Goal: Information Seeking & Learning: Learn about a topic

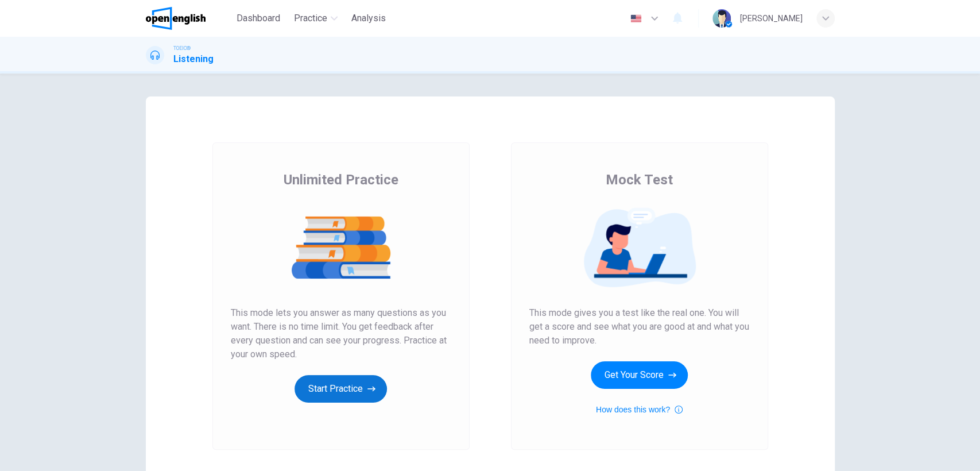
click at [326, 390] on button "Start Practice" at bounding box center [341, 389] width 92 height 28
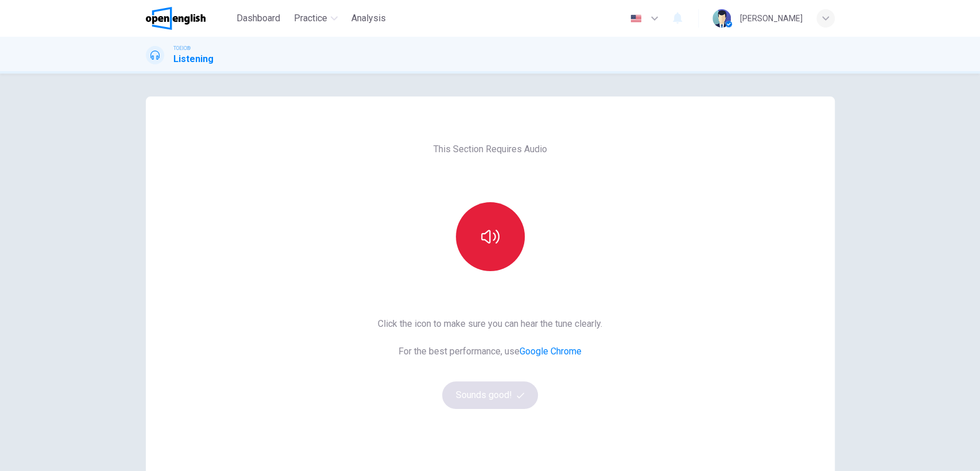
click at [487, 234] on icon "button" at bounding box center [490, 237] width 18 height 14
click at [487, 397] on button "Sounds good!" at bounding box center [490, 395] width 96 height 28
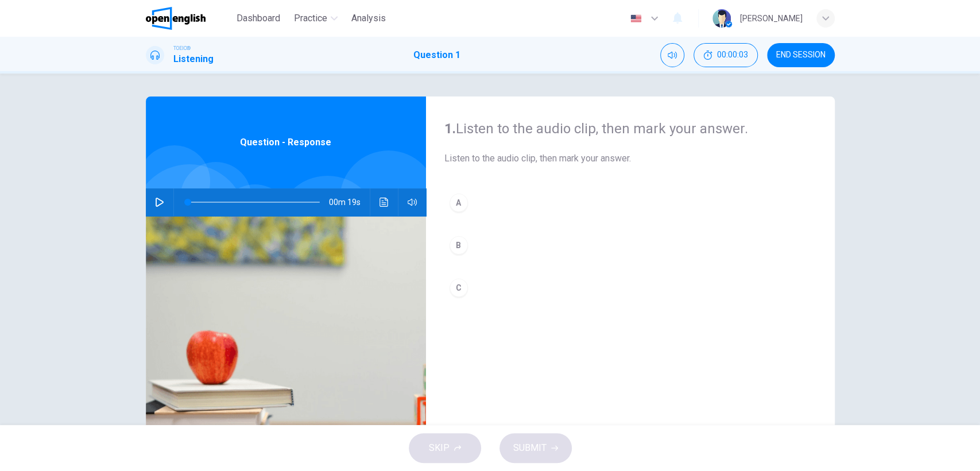
click at [156, 206] on icon "button" at bounding box center [159, 202] width 9 height 9
type input "**"
click at [161, 203] on button "button" at bounding box center [159, 202] width 18 height 28
click at [160, 203] on icon "button" at bounding box center [159, 202] width 9 height 9
type input "**"
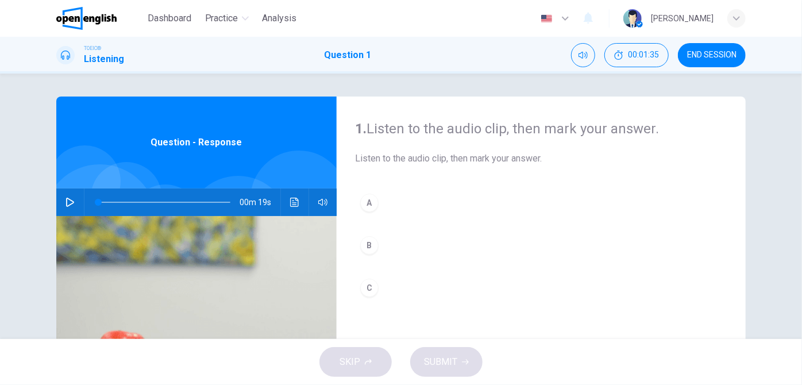
click at [70, 202] on icon "button" at bounding box center [69, 202] width 9 height 9
click at [160, 199] on span at bounding box center [164, 202] width 132 height 16
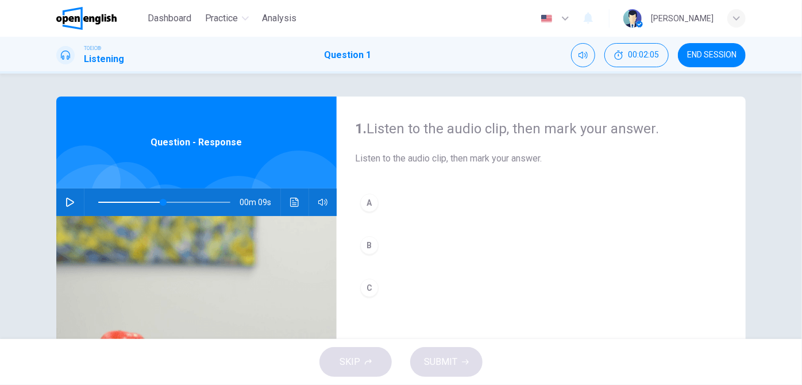
click at [69, 202] on icon "button" at bounding box center [69, 202] width 9 height 9
click at [69, 202] on icon "button" at bounding box center [70, 202] width 6 height 7
click at [168, 205] on span at bounding box center [164, 202] width 132 height 16
click at [67, 204] on icon "button" at bounding box center [70, 202] width 8 height 9
click at [164, 202] on span at bounding box center [148, 202] width 100 height 1
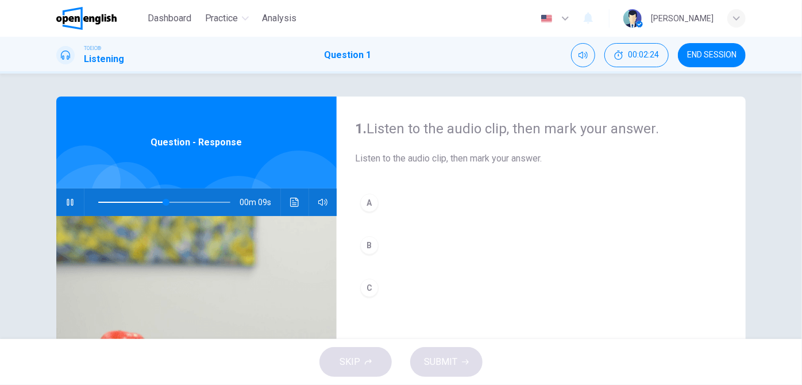
click at [71, 202] on icon "button" at bounding box center [69, 202] width 9 height 9
click at [71, 202] on icon "button" at bounding box center [70, 202] width 8 height 9
click at [189, 201] on span at bounding box center [164, 202] width 132 height 16
click at [68, 201] on icon "button" at bounding box center [69, 202] width 9 height 9
click at [68, 201] on icon "button" at bounding box center [70, 202] width 6 height 7
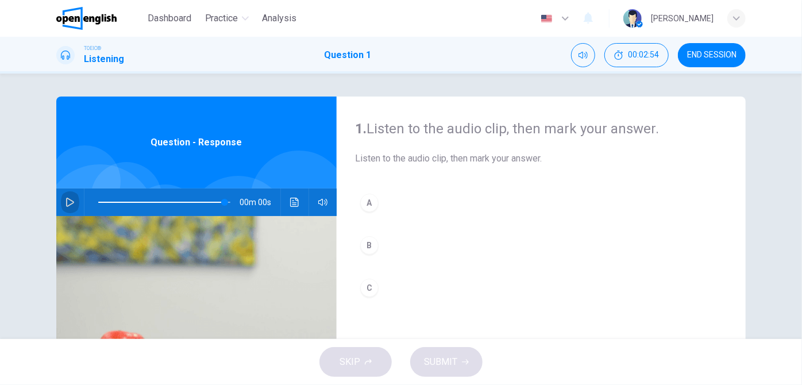
click at [68, 202] on icon "button" at bounding box center [69, 202] width 9 height 9
click at [210, 206] on span at bounding box center [164, 202] width 132 height 16
click at [209, 206] on span at bounding box center [212, 202] width 7 height 7
click at [71, 203] on icon "button" at bounding box center [69, 202] width 9 height 9
type input "*"
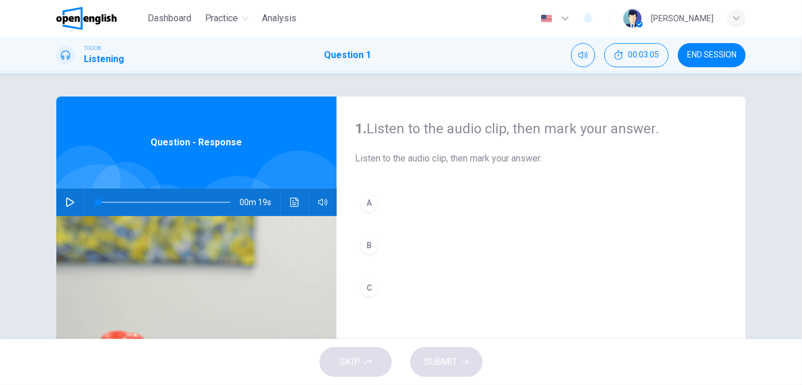
click at [381, 246] on button "B" at bounding box center [541, 245] width 372 height 29
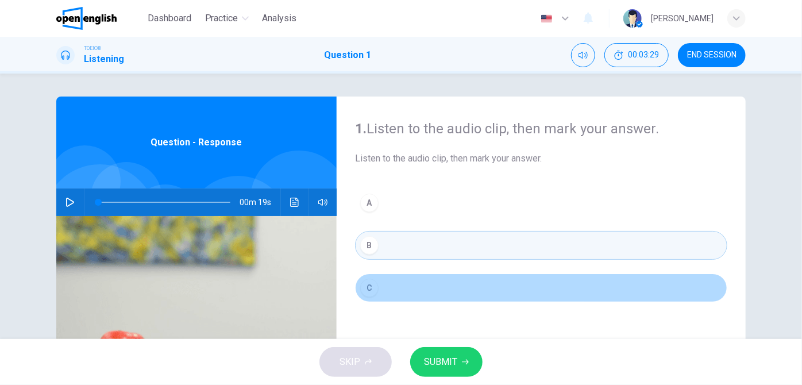
click at [384, 285] on button "C" at bounding box center [541, 287] width 372 height 29
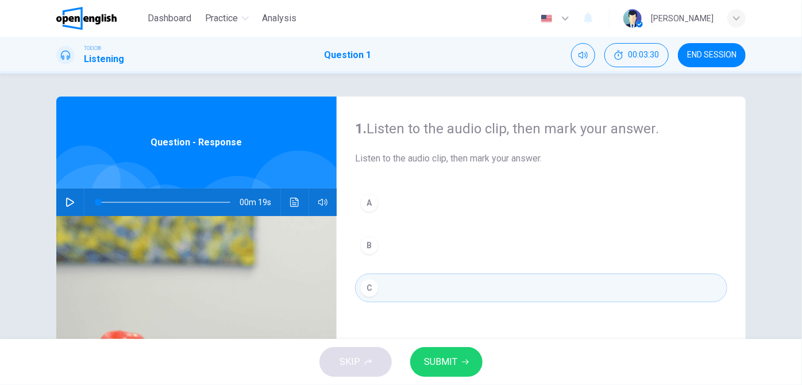
scroll to position [52, 0]
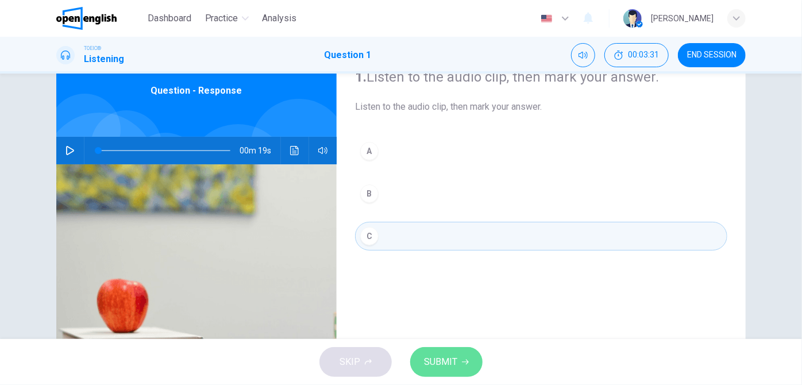
click at [447, 361] on span "SUBMIT" at bounding box center [440, 362] width 33 height 16
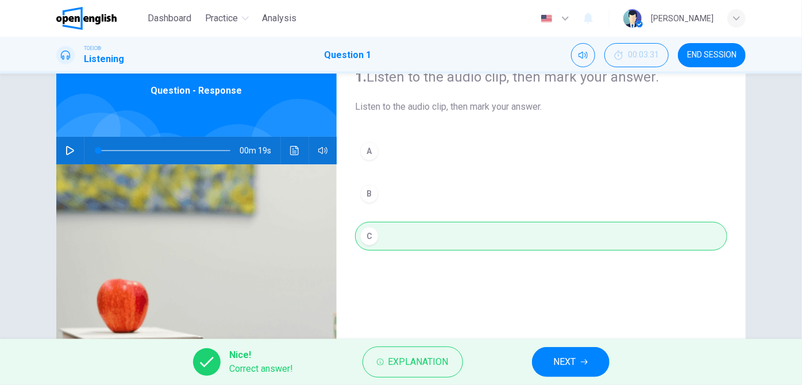
scroll to position [104, 0]
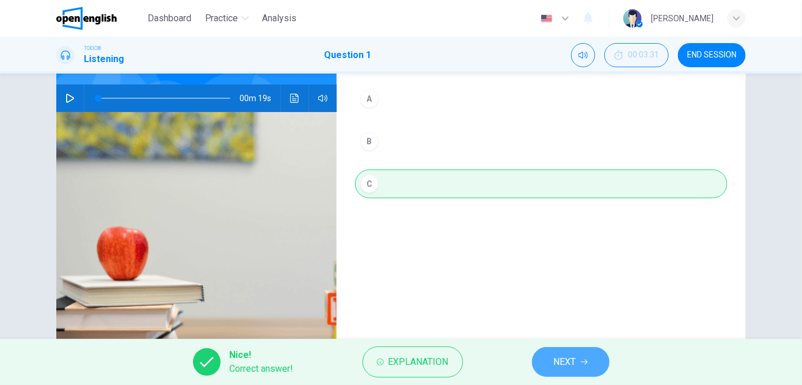
click at [554, 358] on span "NEXT" at bounding box center [565, 362] width 22 height 16
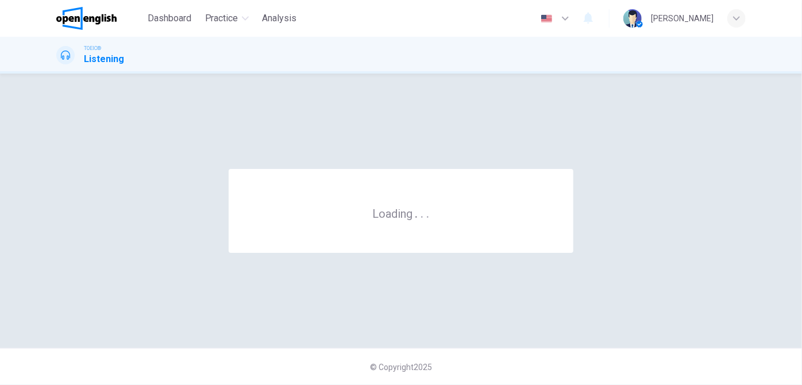
scroll to position [0, 0]
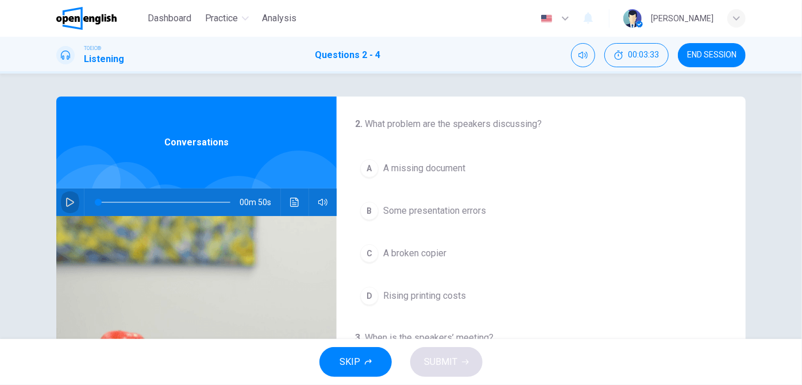
click at [65, 204] on icon "button" at bounding box center [69, 202] width 9 height 9
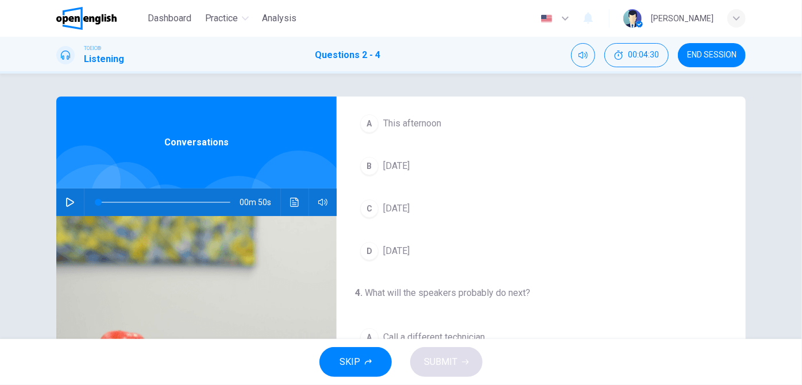
scroll to position [49, 0]
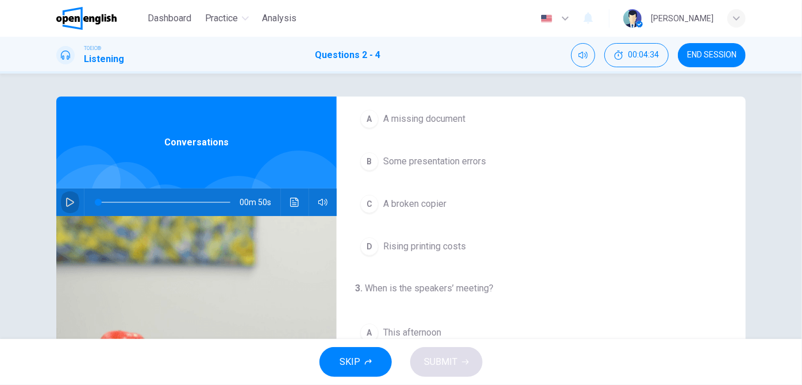
click at [66, 205] on icon "button" at bounding box center [70, 202] width 8 height 9
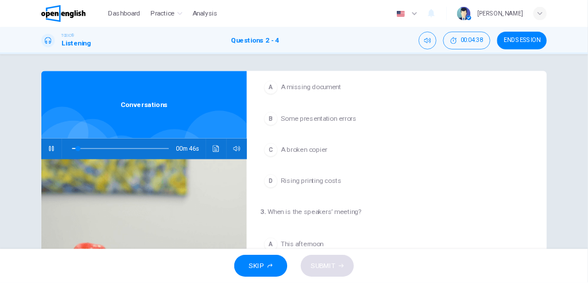
scroll to position [0, 0]
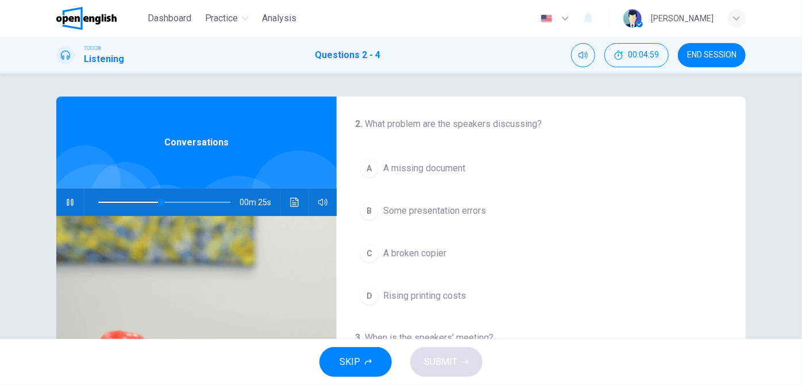
click at [65, 206] on icon "button" at bounding box center [69, 202] width 9 height 9
type input "**"
click at [65, 200] on icon "button" at bounding box center [69, 202] width 9 height 9
click at [67, 202] on icon "button" at bounding box center [69, 202] width 9 height 9
type input "**"
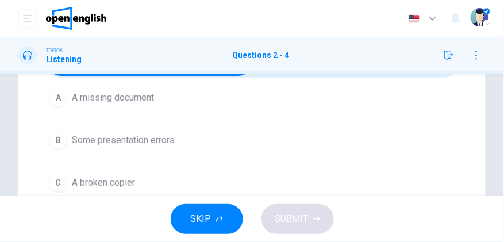
scroll to position [84, 0]
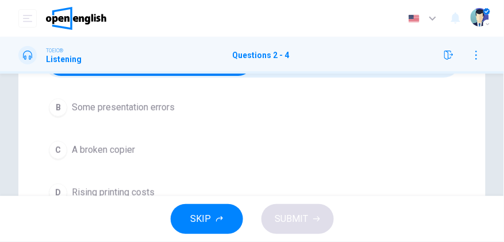
click at [76, 146] on span "A broken copier" at bounding box center [103, 150] width 63 height 14
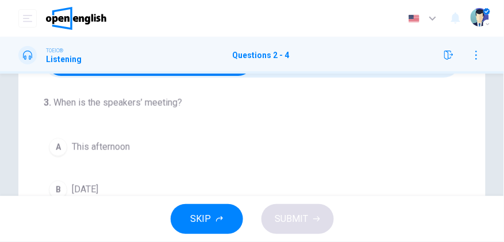
scroll to position [249, 0]
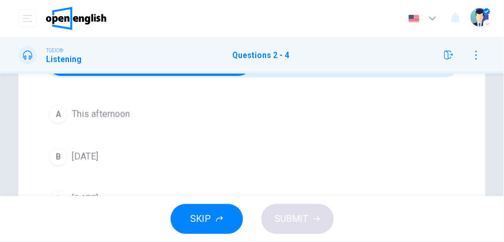
click at [90, 161] on span "[DATE]" at bounding box center [85, 157] width 26 height 14
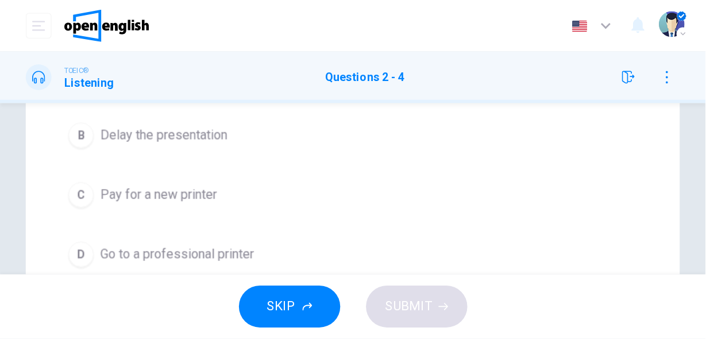
scroll to position [385, 0]
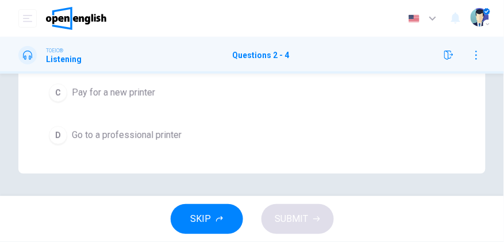
click at [99, 137] on span "Go to a professional printer" at bounding box center [127, 136] width 110 height 14
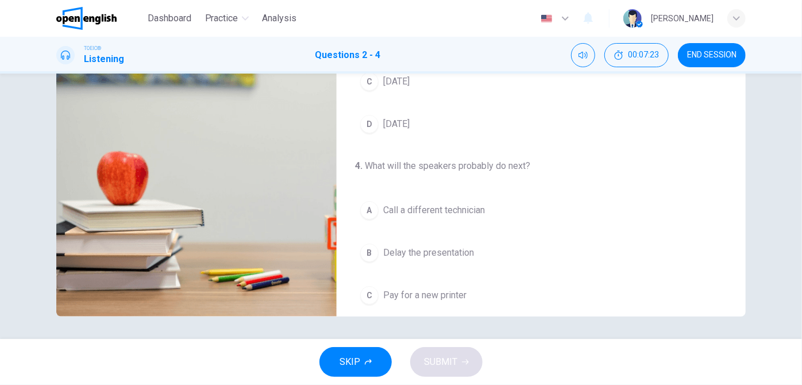
scroll to position [258, 0]
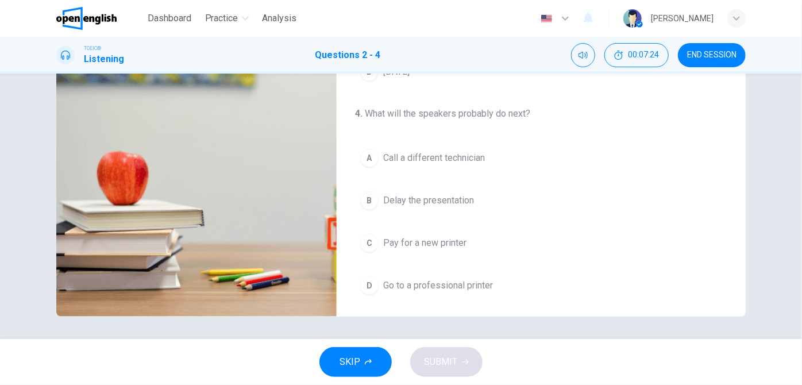
click at [405, 279] on span "Go to a professional printer" at bounding box center [438, 286] width 110 height 14
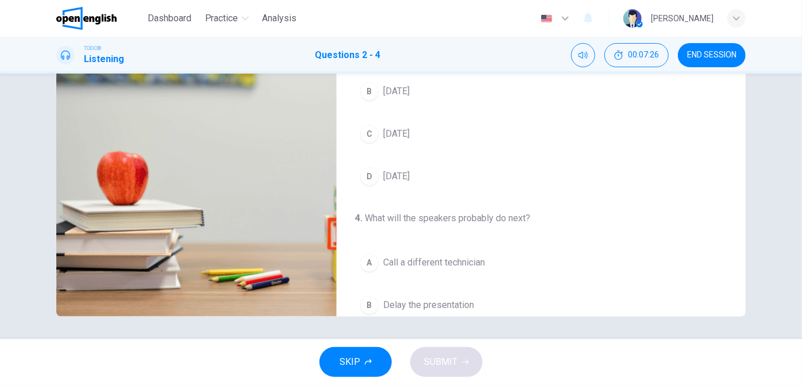
scroll to position [49, 0]
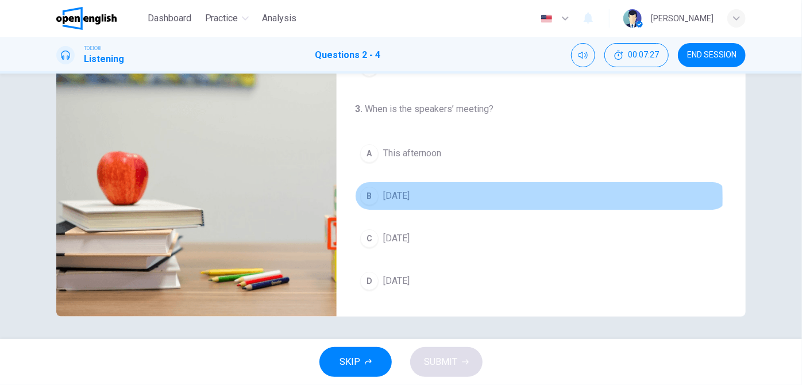
click at [410, 196] on span "[DATE]" at bounding box center [396, 196] width 26 height 14
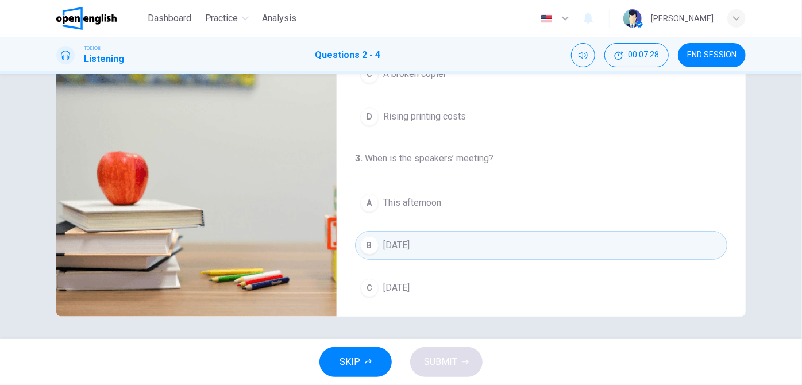
scroll to position [127, 0]
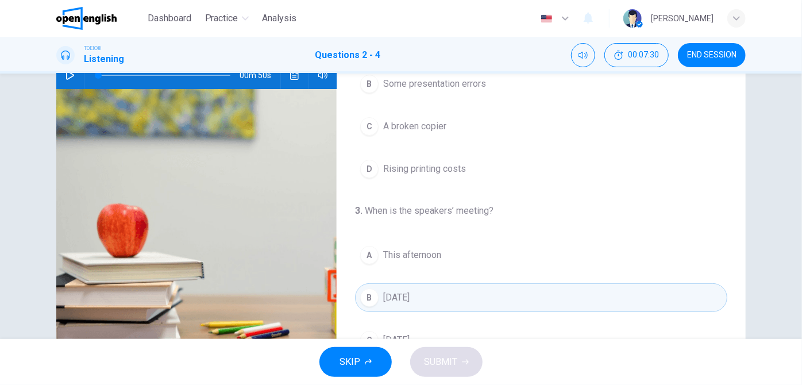
click at [430, 126] on span "A broken copier" at bounding box center [414, 126] width 63 height 14
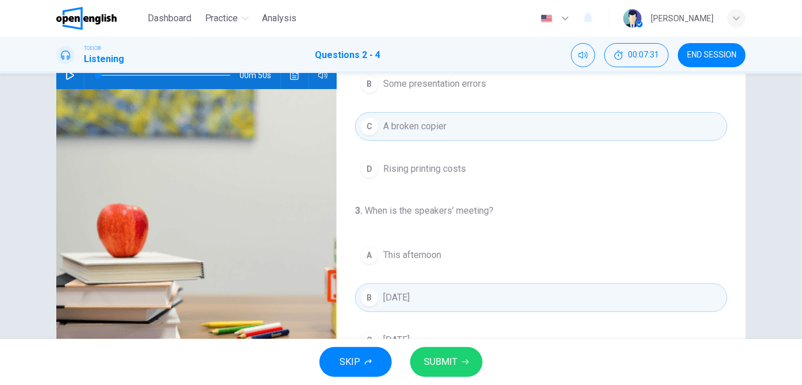
click at [446, 364] on span "SUBMIT" at bounding box center [440, 362] width 33 height 16
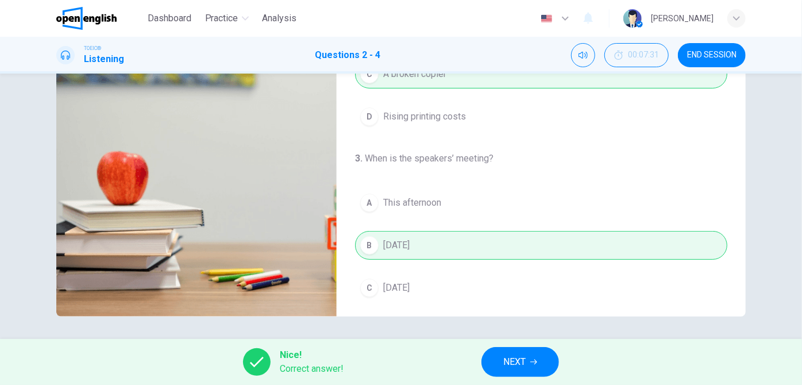
scroll to position [258, 0]
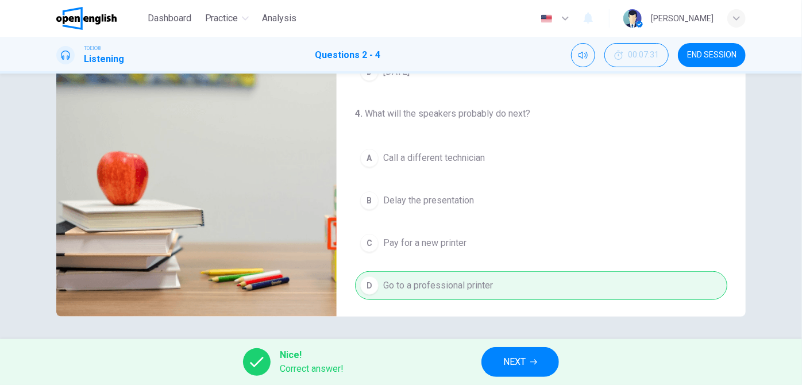
click at [512, 361] on span "NEXT" at bounding box center [514, 362] width 22 height 16
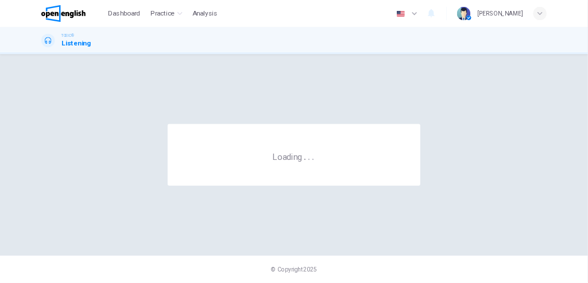
scroll to position [0, 0]
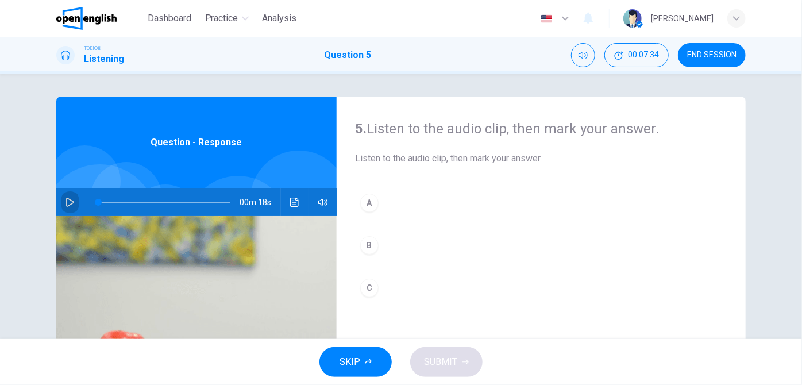
click at [71, 201] on icon "button" at bounding box center [69, 202] width 9 height 9
type input "**"
click at [70, 202] on icon "button" at bounding box center [70, 202] width 8 height 9
click at [70, 202] on icon "button" at bounding box center [70, 202] width 6 height 7
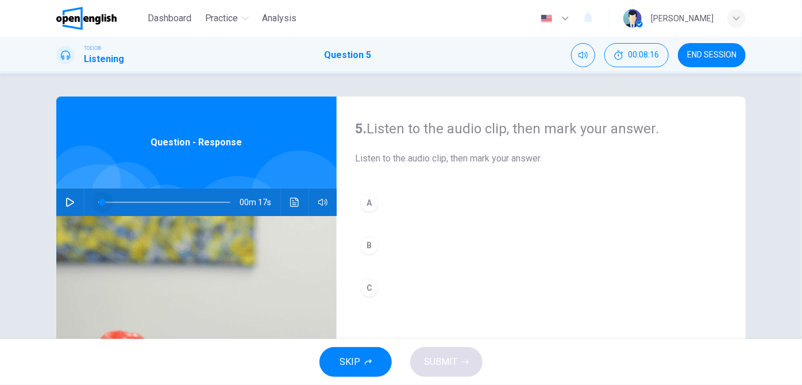
drag, startPoint x: 116, startPoint y: 203, endPoint x: 99, endPoint y: 203, distance: 16.7
click at [99, 203] on span at bounding box center [102, 202] width 7 height 7
drag, startPoint x: 99, startPoint y: 203, endPoint x: 87, endPoint y: 202, distance: 12.1
click at [95, 202] on span at bounding box center [98, 202] width 7 height 7
click at [67, 203] on icon "button" at bounding box center [69, 202] width 9 height 9
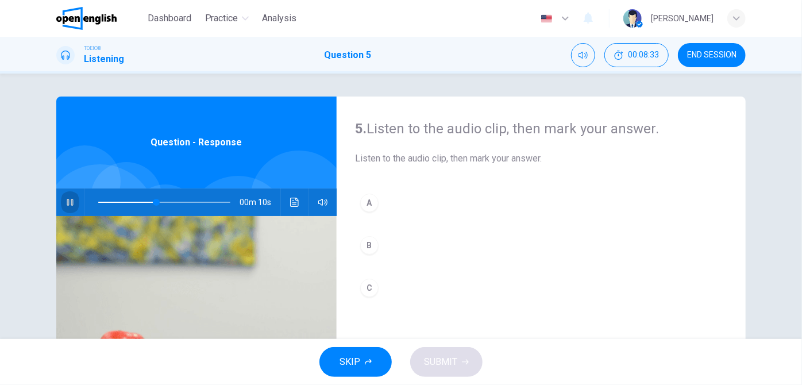
click at [67, 203] on icon "button" at bounding box center [69, 202] width 9 height 9
click at [67, 201] on icon "button" at bounding box center [69, 202] width 9 height 9
click at [198, 202] on span at bounding box center [164, 202] width 132 height 1
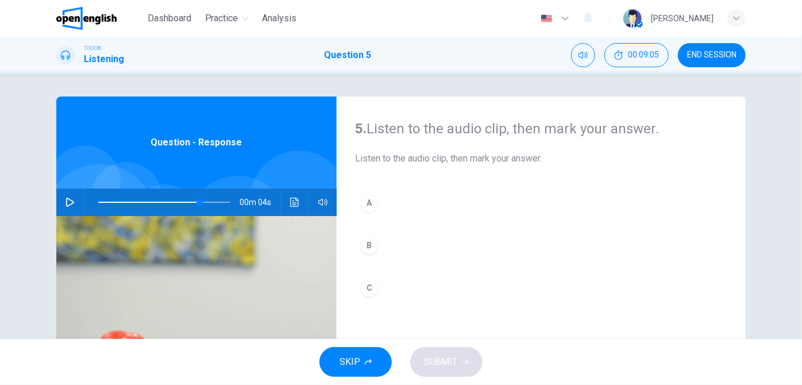
click at [68, 206] on icon "button" at bounding box center [69, 202] width 9 height 9
type input "*"
click at [393, 204] on button "A" at bounding box center [541, 202] width 372 height 29
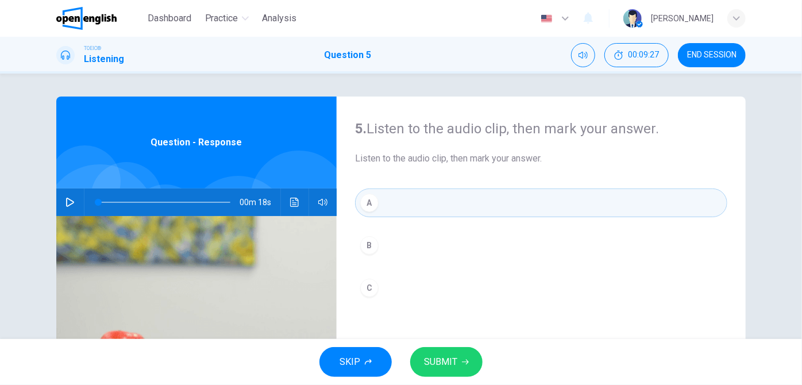
click at [443, 358] on span "SUBMIT" at bounding box center [440, 362] width 33 height 16
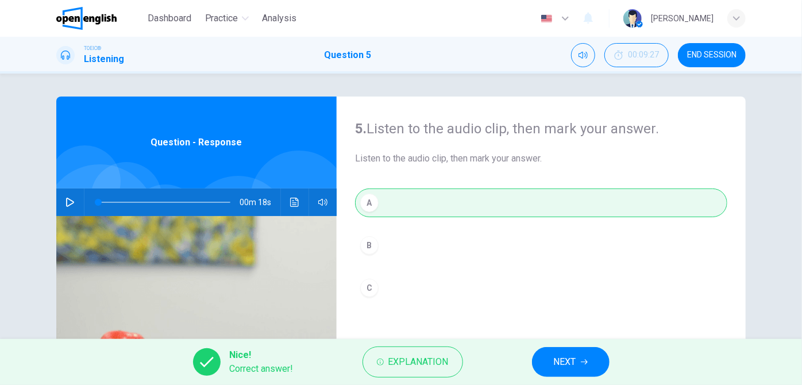
scroll to position [52, 0]
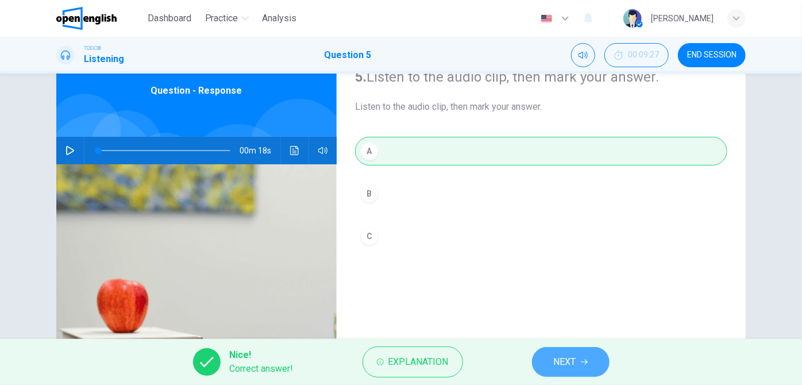
click at [580, 364] on button "NEXT" at bounding box center [571, 362] width 78 height 30
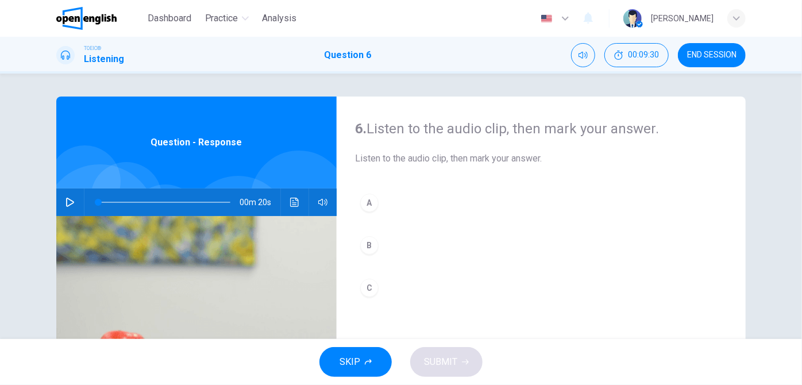
click at [66, 200] on icon "button" at bounding box center [70, 202] width 8 height 9
click at [66, 199] on icon "button" at bounding box center [69, 202] width 9 height 9
click at [67, 204] on icon "button" at bounding box center [69, 202] width 9 height 9
click at [67, 204] on icon "button" at bounding box center [70, 202] width 8 height 9
click at [67, 204] on icon "button" at bounding box center [69, 202] width 9 height 9
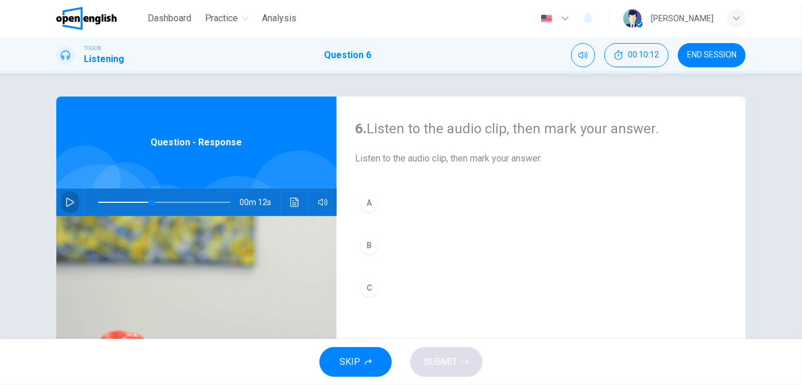
click at [67, 202] on icon "button" at bounding box center [69, 202] width 9 height 9
click at [165, 204] on span at bounding box center [164, 202] width 132 height 16
click at [68, 206] on icon "button" at bounding box center [69, 202] width 9 height 9
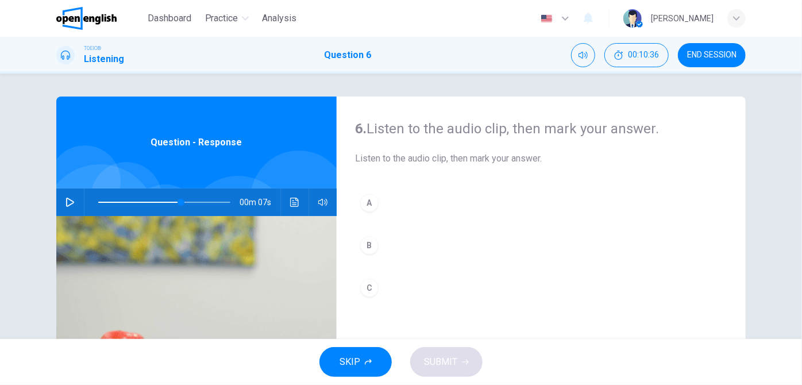
click at [69, 202] on icon "button" at bounding box center [69, 202] width 9 height 9
click at [192, 200] on span at bounding box center [164, 202] width 132 height 16
click at [73, 202] on button "button" at bounding box center [70, 202] width 18 height 28
click at [72, 202] on icon "button" at bounding box center [69, 202] width 9 height 9
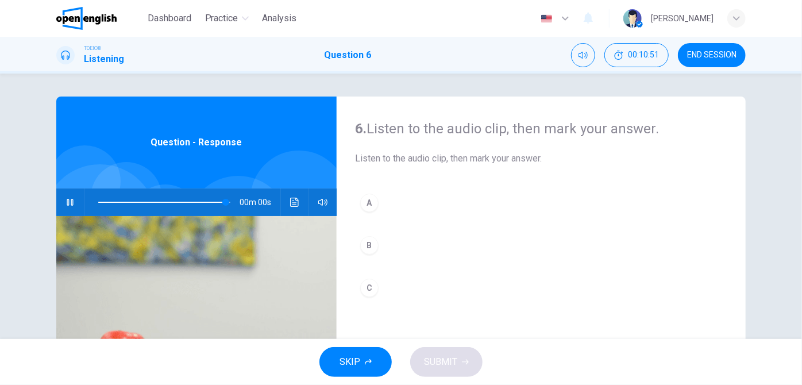
type input "*"
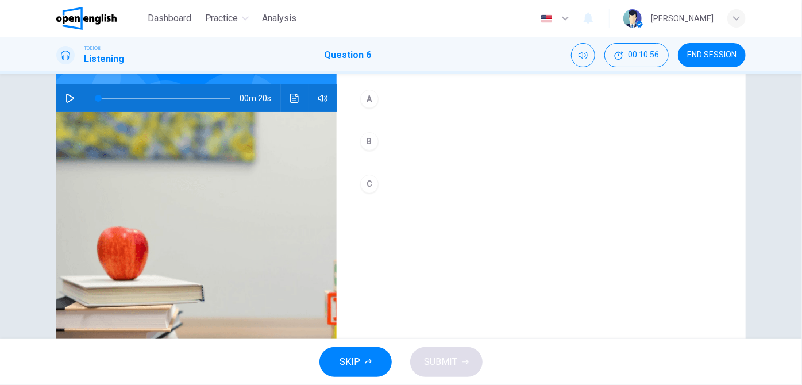
click at [390, 187] on button "C" at bounding box center [541, 183] width 372 height 29
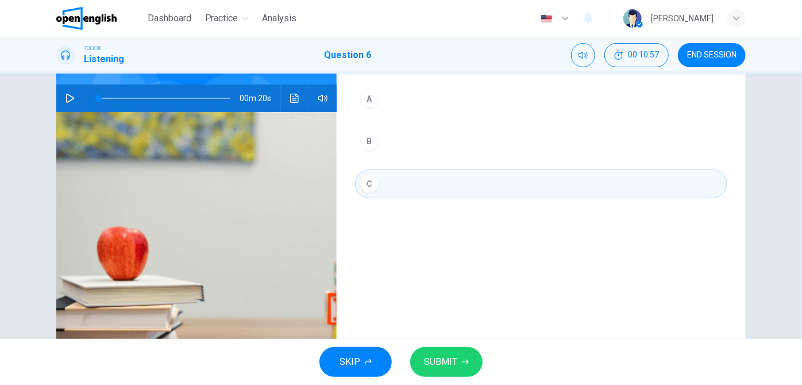
click at [454, 369] on span "SUBMIT" at bounding box center [440, 362] width 33 height 16
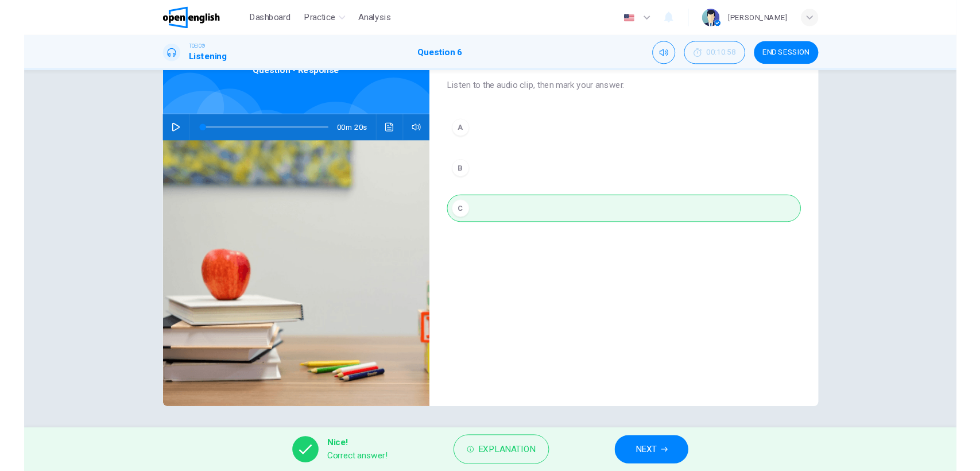
scroll to position [94, 0]
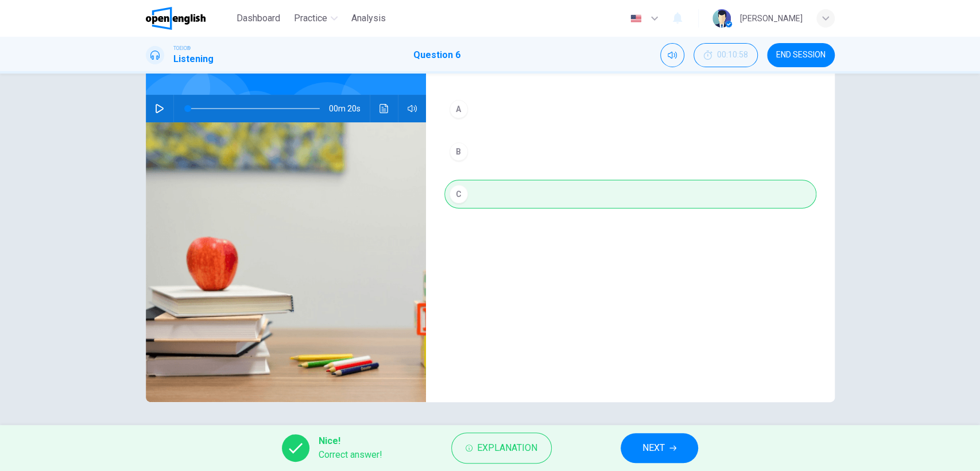
click at [3, 277] on div "6. Listen to the audio clip, then [PERSON_NAME] your answer. Listen to the audi…" at bounding box center [490, 250] width 980 height 352
click at [789, 56] on span "END SESSION" at bounding box center [801, 55] width 49 height 9
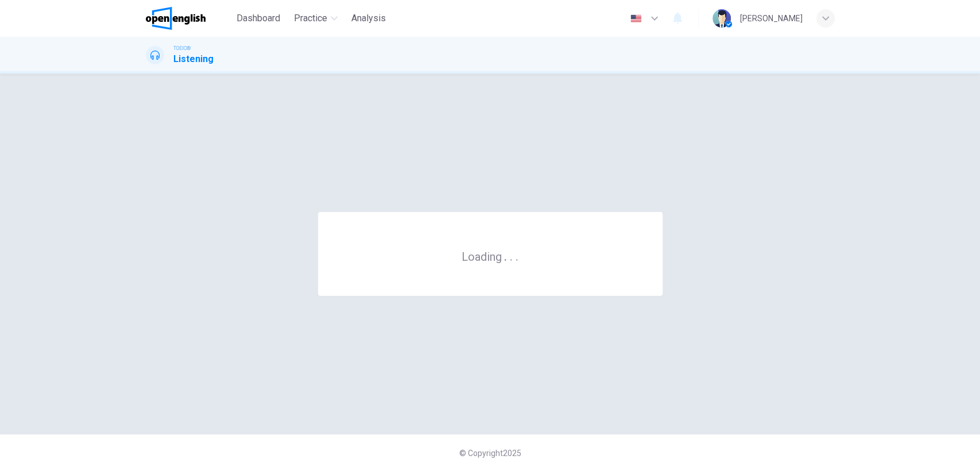
scroll to position [0, 0]
